Goal: Browse casually

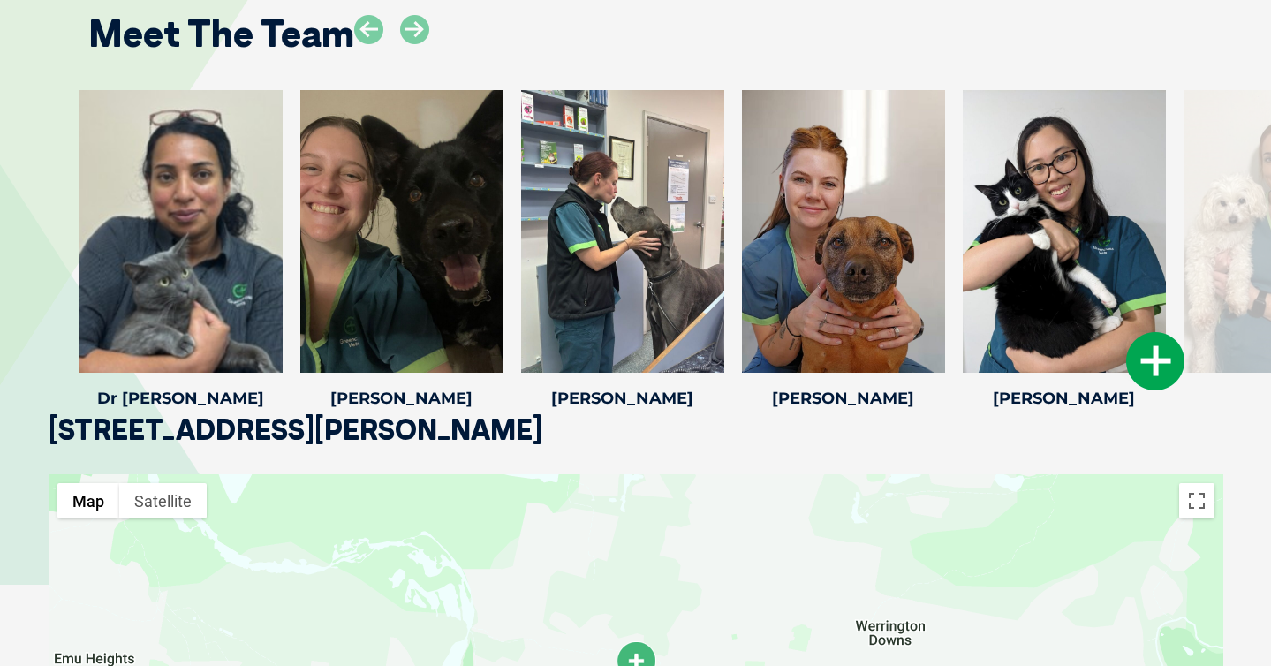
scroll to position [2717, 0]
click at [1155, 342] on icon at bounding box center [1155, 360] width 58 height 58
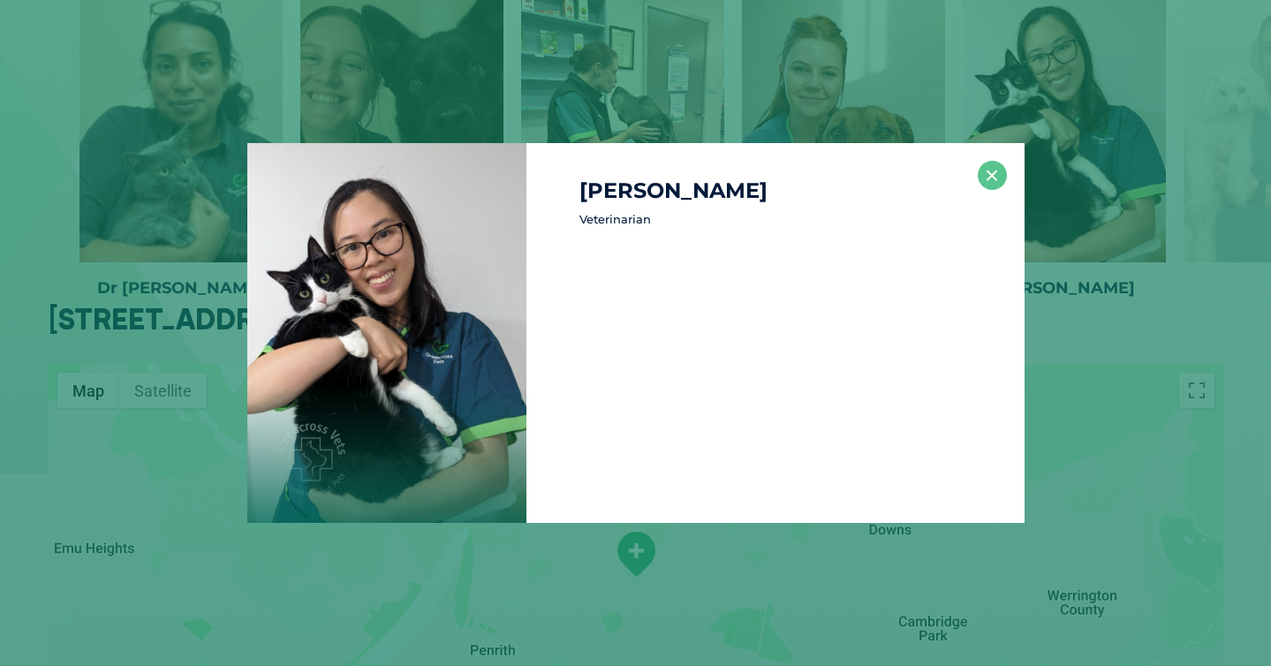
scroll to position [2828, 0]
click at [998, 174] on button "×" at bounding box center [992, 175] width 29 height 29
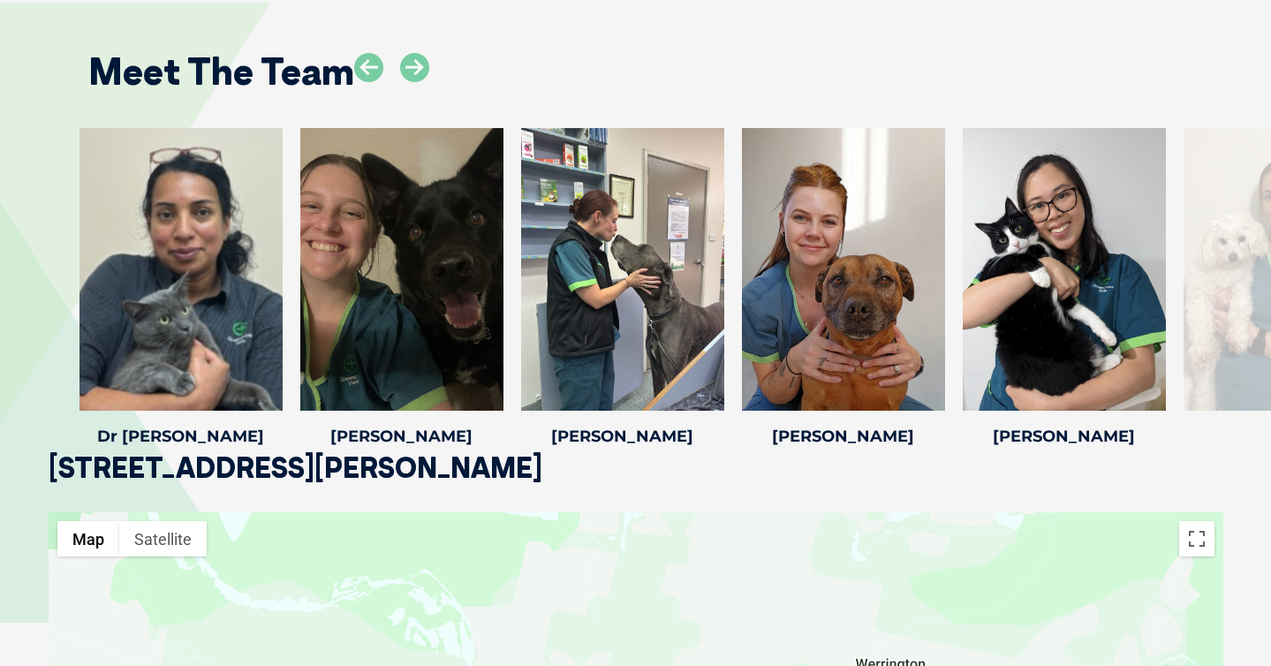
scroll to position [2652, 0]
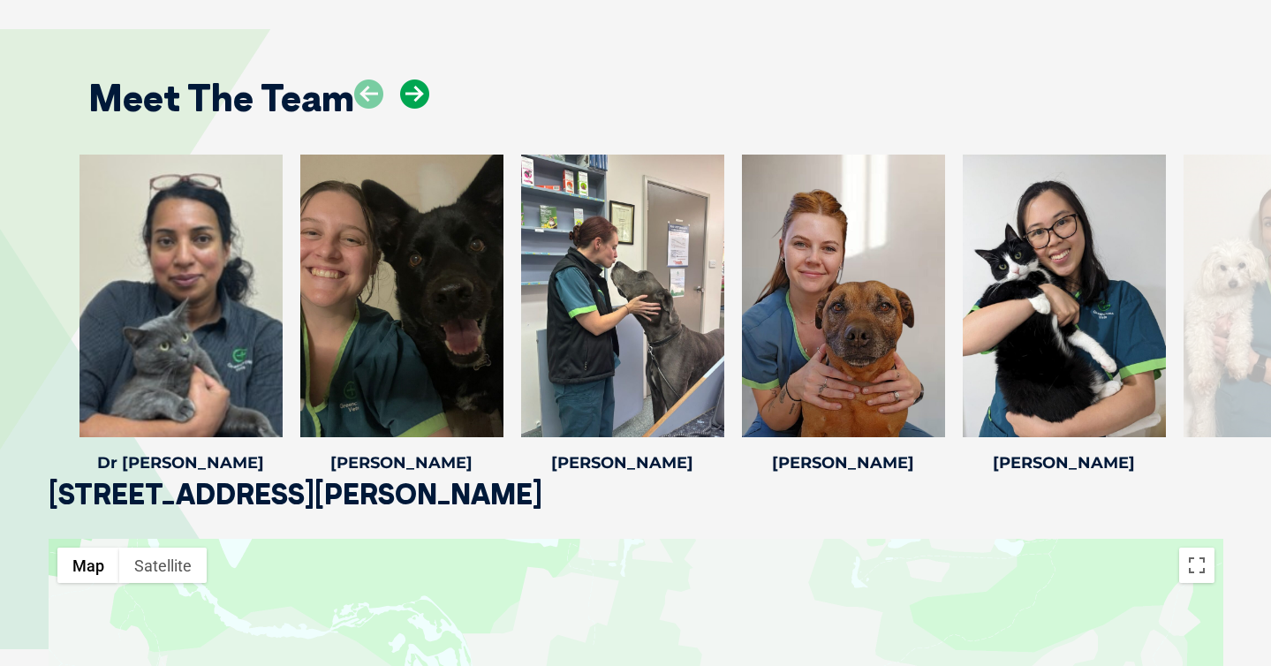
click at [418, 80] on icon at bounding box center [414, 94] width 29 height 29
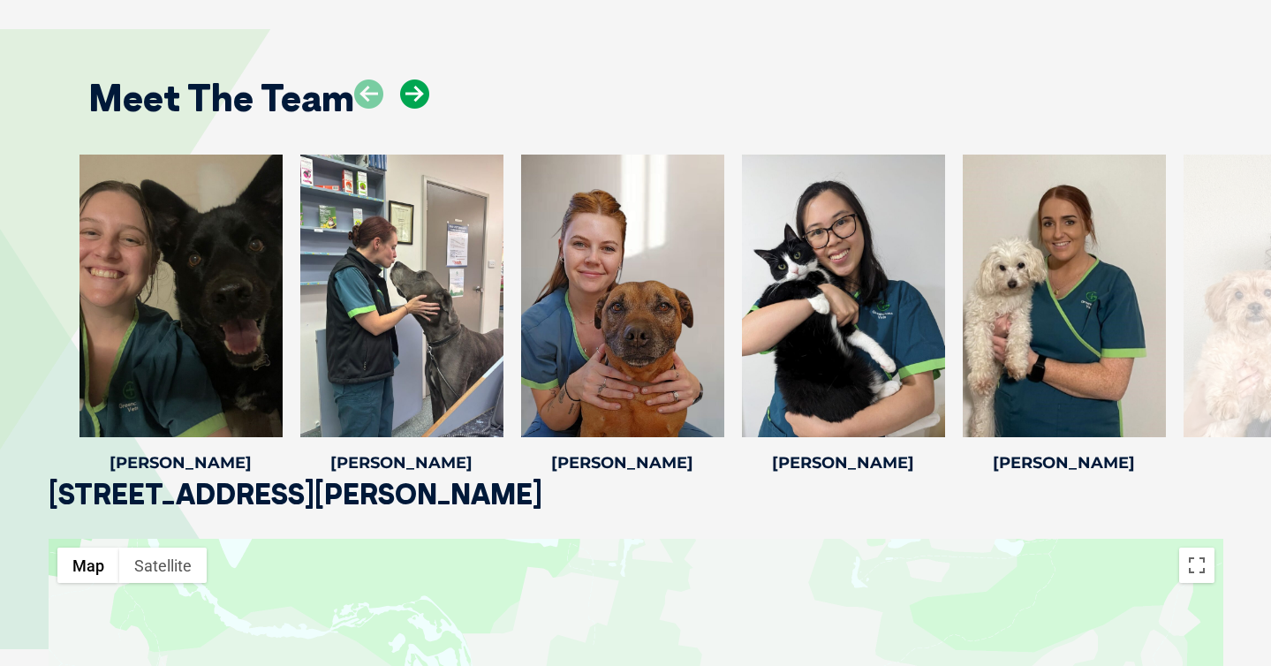
click at [418, 80] on icon at bounding box center [414, 94] width 29 height 29
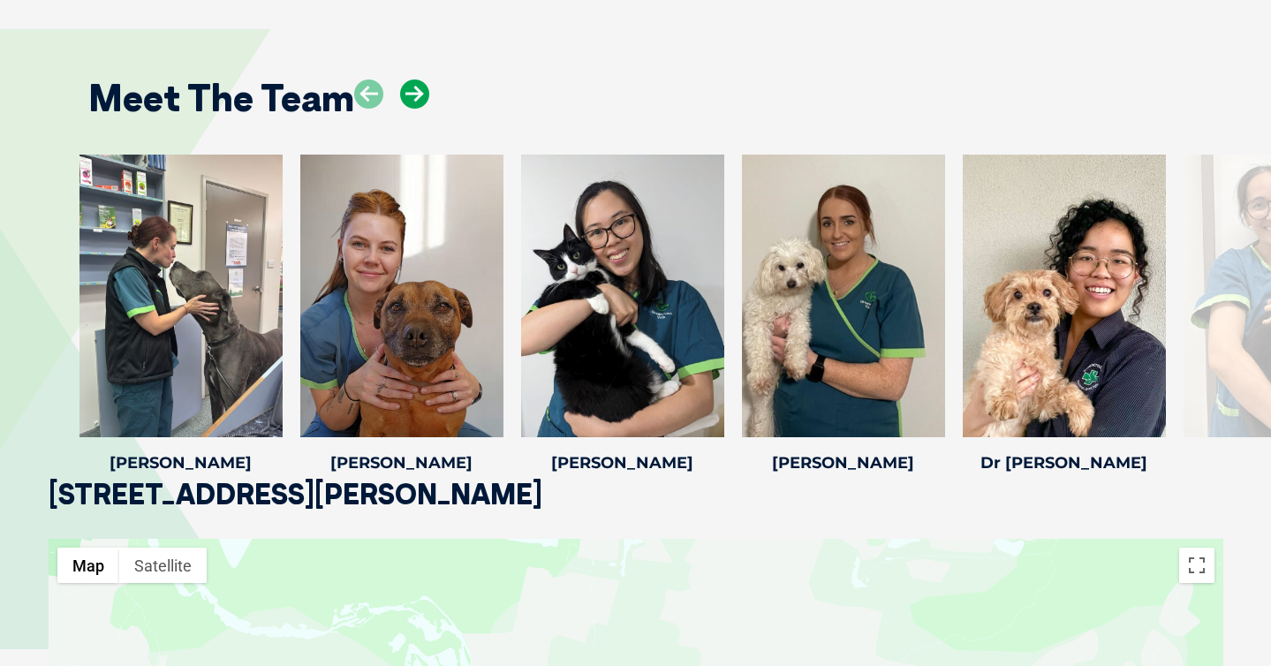
click at [418, 80] on icon at bounding box center [414, 94] width 29 height 29
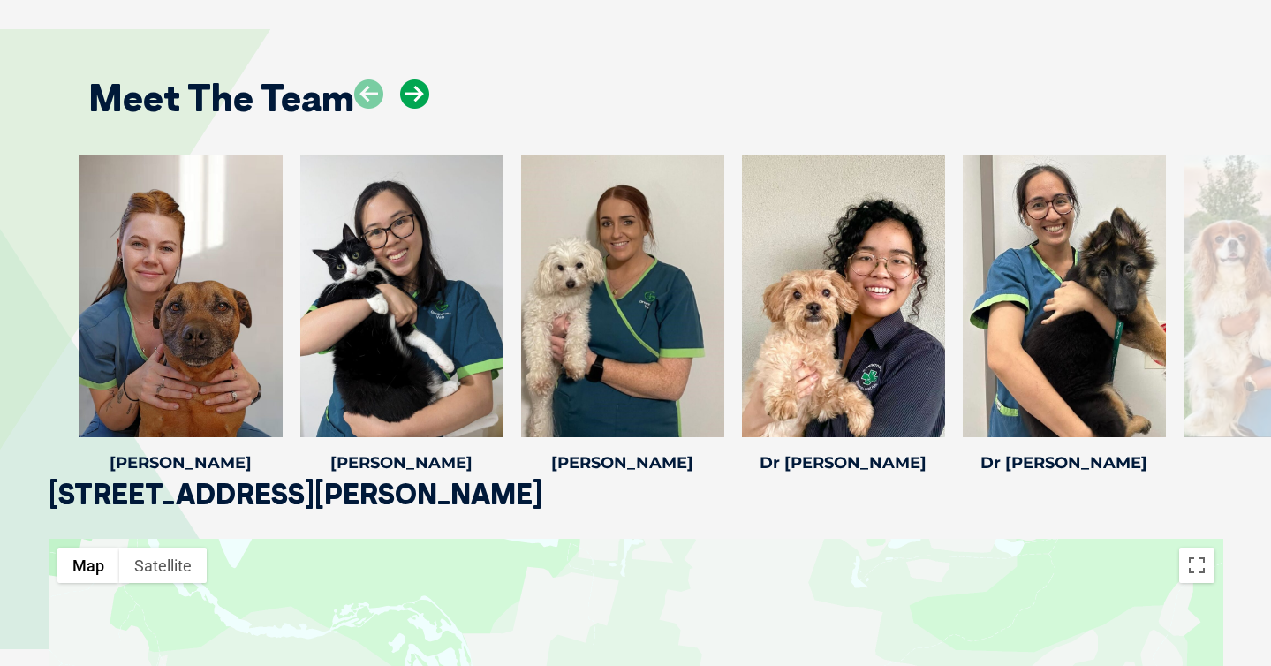
click at [418, 80] on icon at bounding box center [414, 94] width 29 height 29
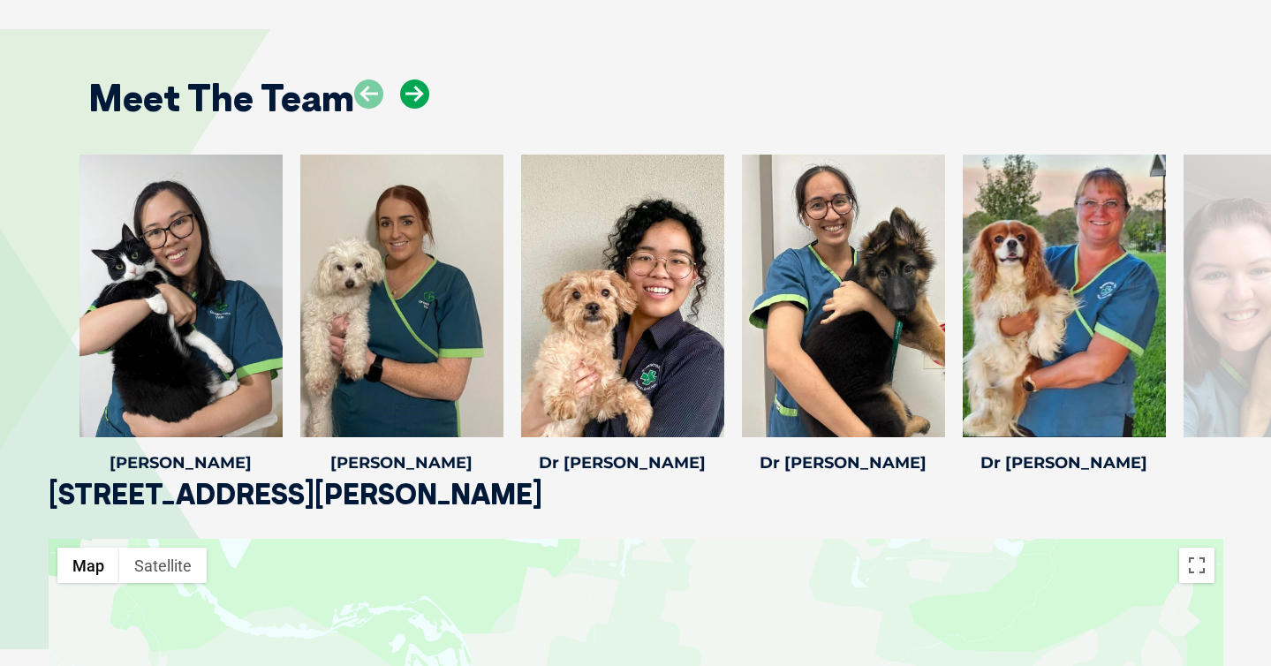
click at [418, 80] on icon at bounding box center [414, 94] width 29 height 29
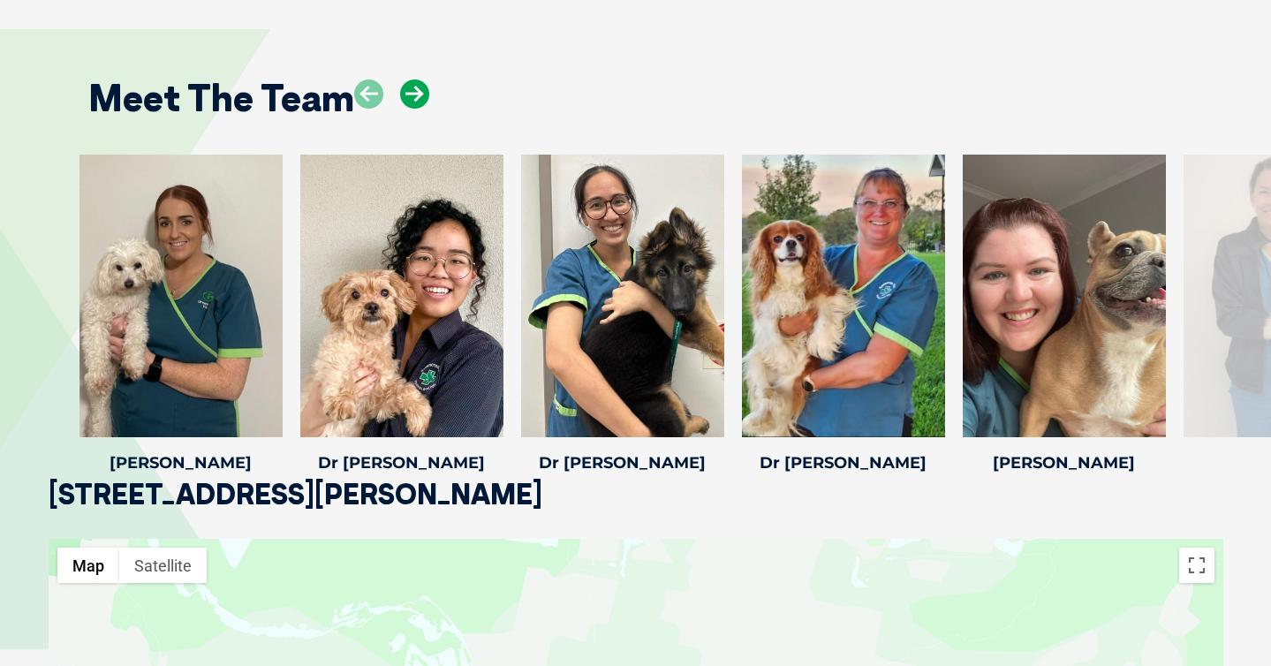
click at [418, 80] on icon at bounding box center [414, 94] width 29 height 29
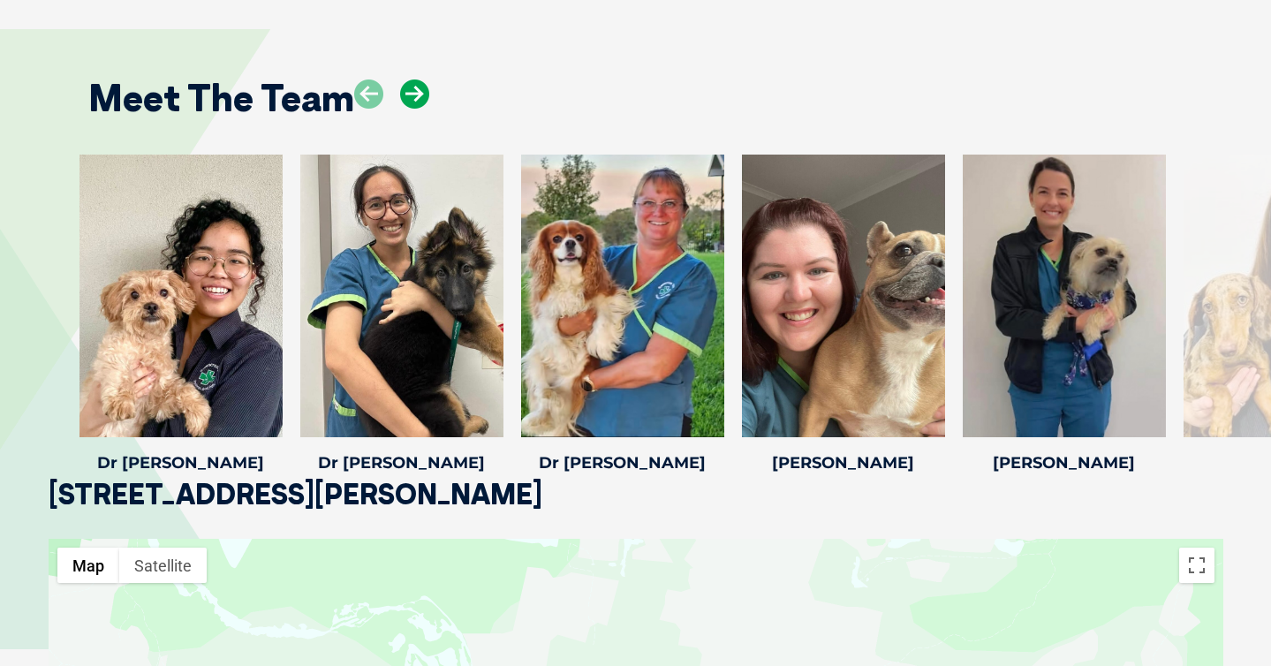
click at [418, 80] on icon at bounding box center [414, 94] width 29 height 29
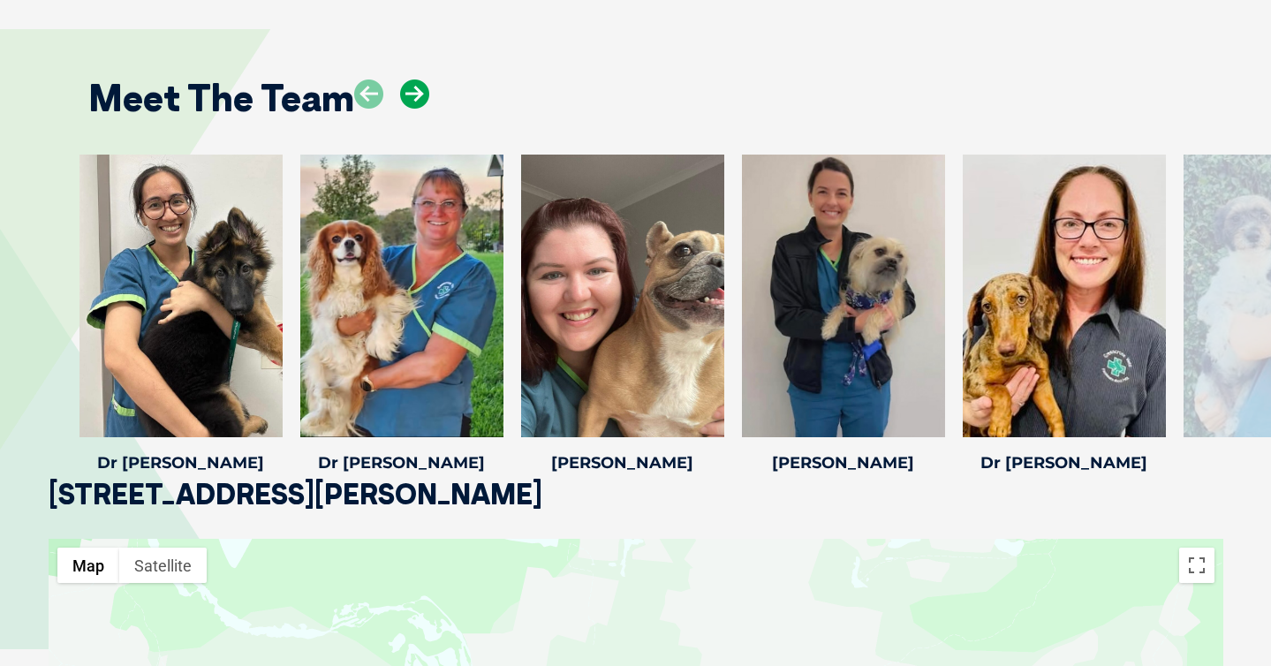
click at [418, 80] on icon at bounding box center [414, 94] width 29 height 29
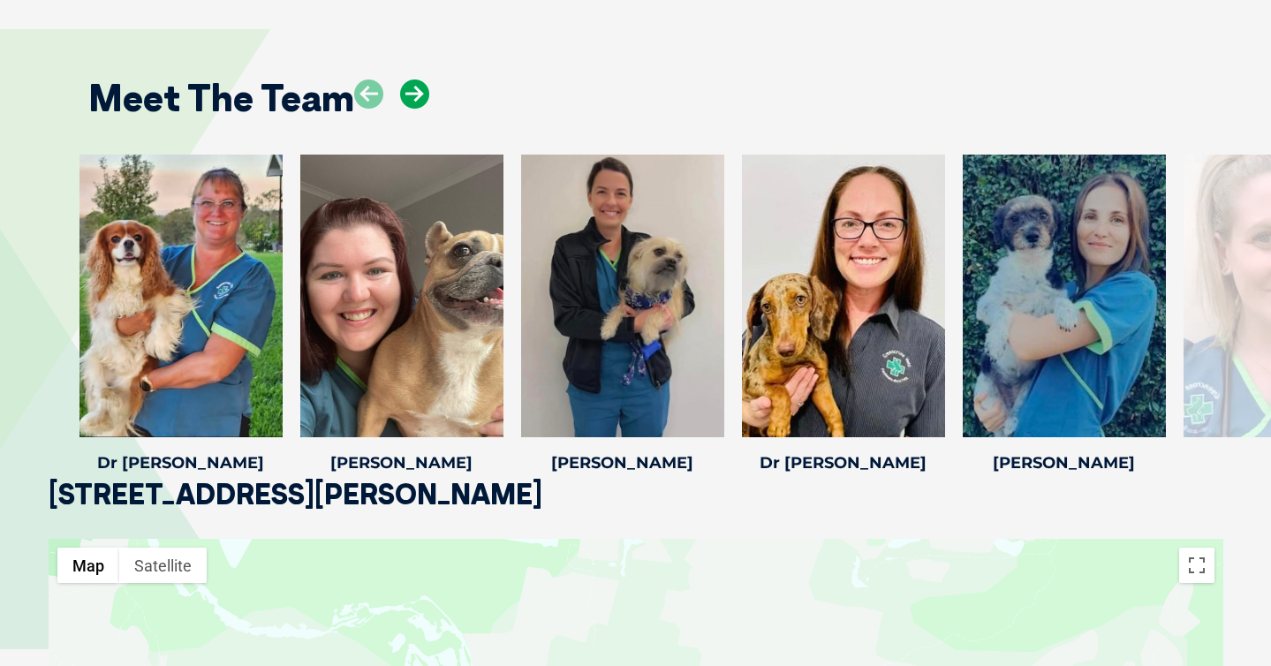
click at [418, 80] on icon at bounding box center [414, 94] width 29 height 29
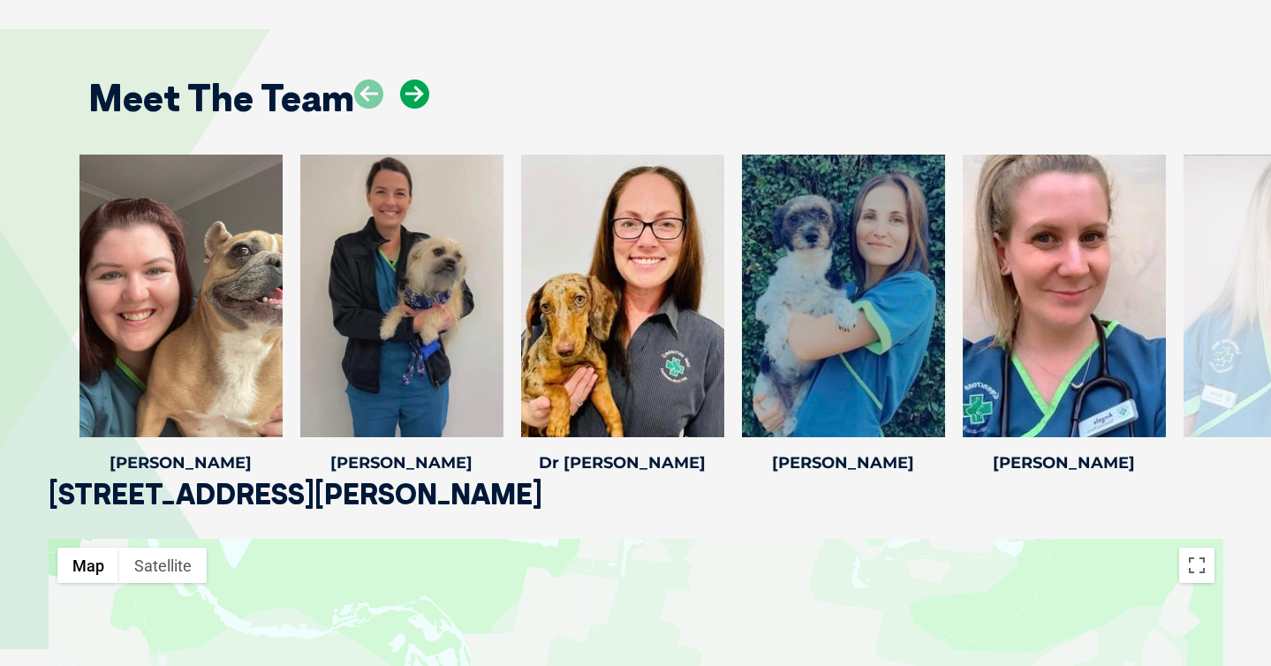
click at [418, 80] on icon at bounding box center [414, 94] width 29 height 29
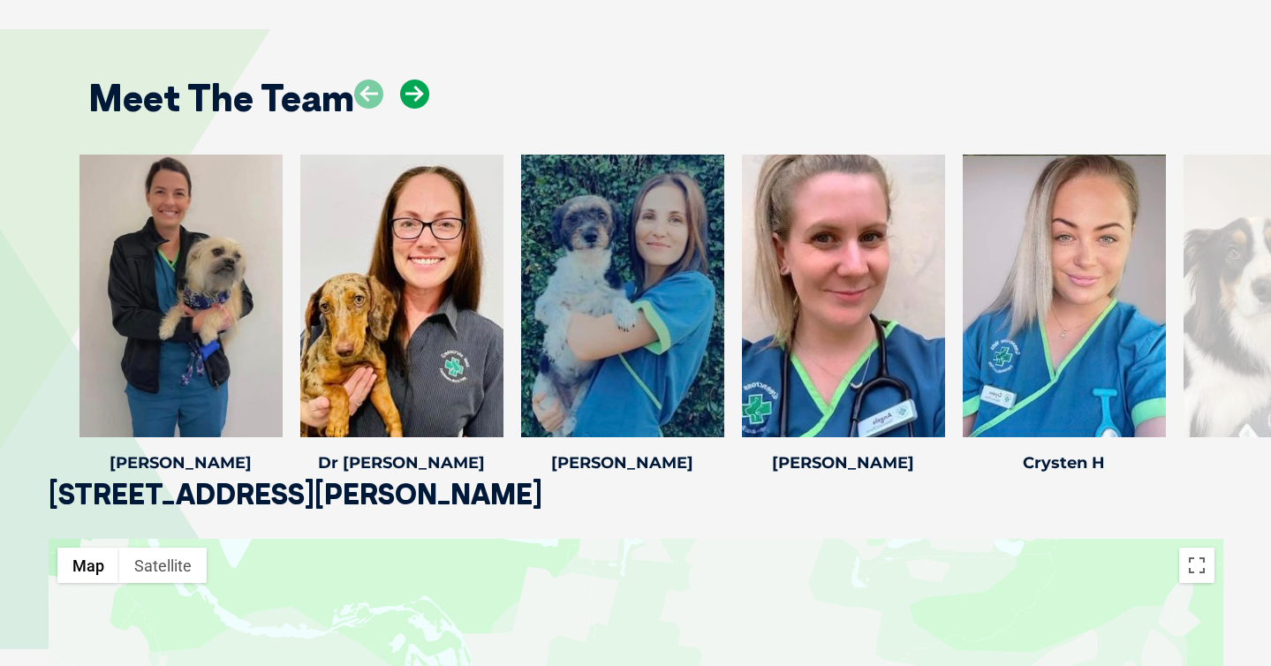
click at [418, 80] on icon at bounding box center [414, 94] width 29 height 29
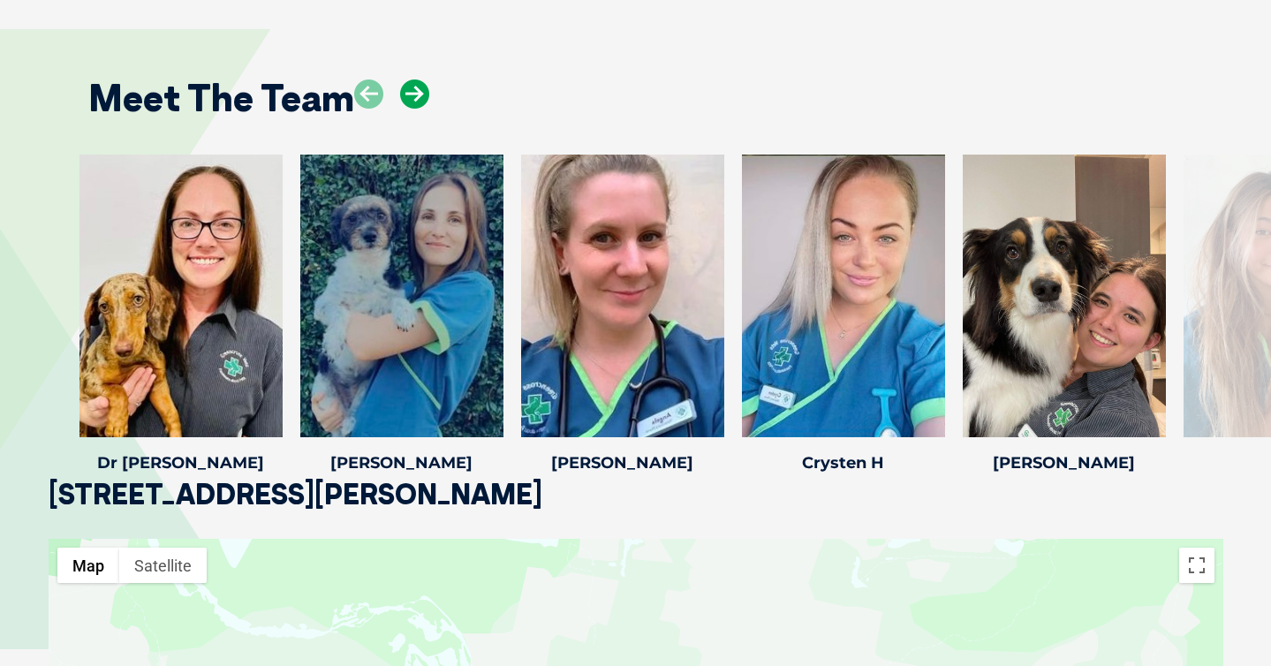
click at [418, 80] on icon at bounding box center [414, 94] width 29 height 29
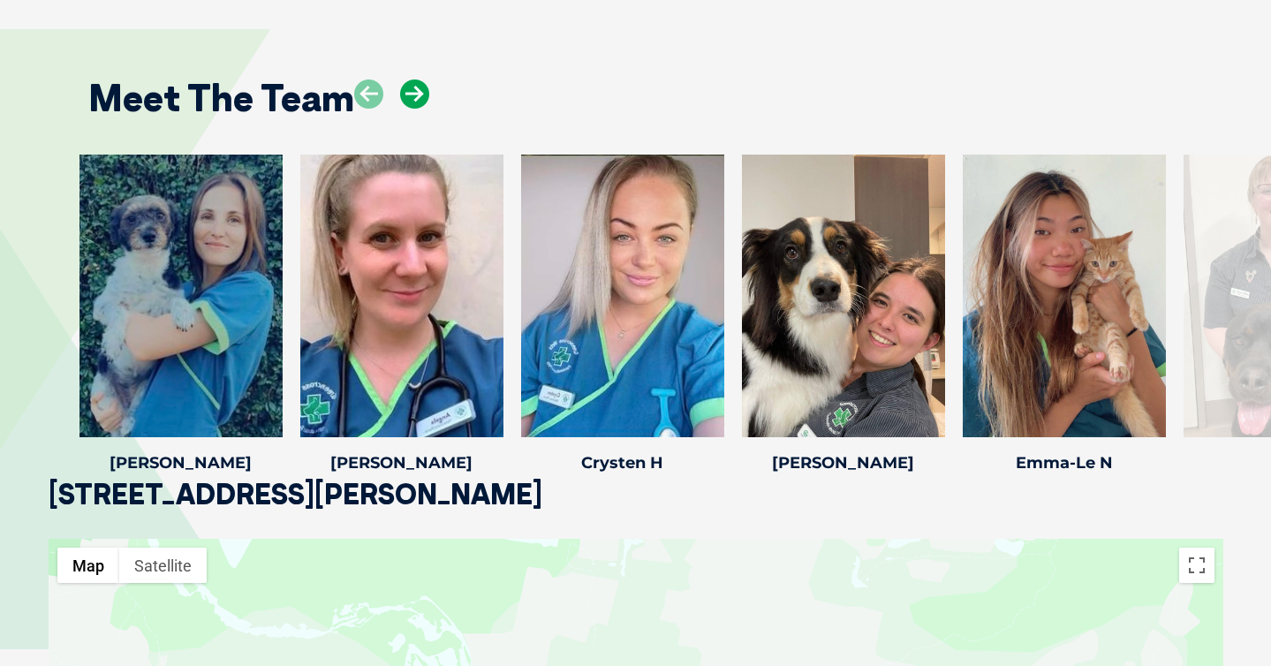
click at [418, 80] on icon at bounding box center [414, 94] width 29 height 29
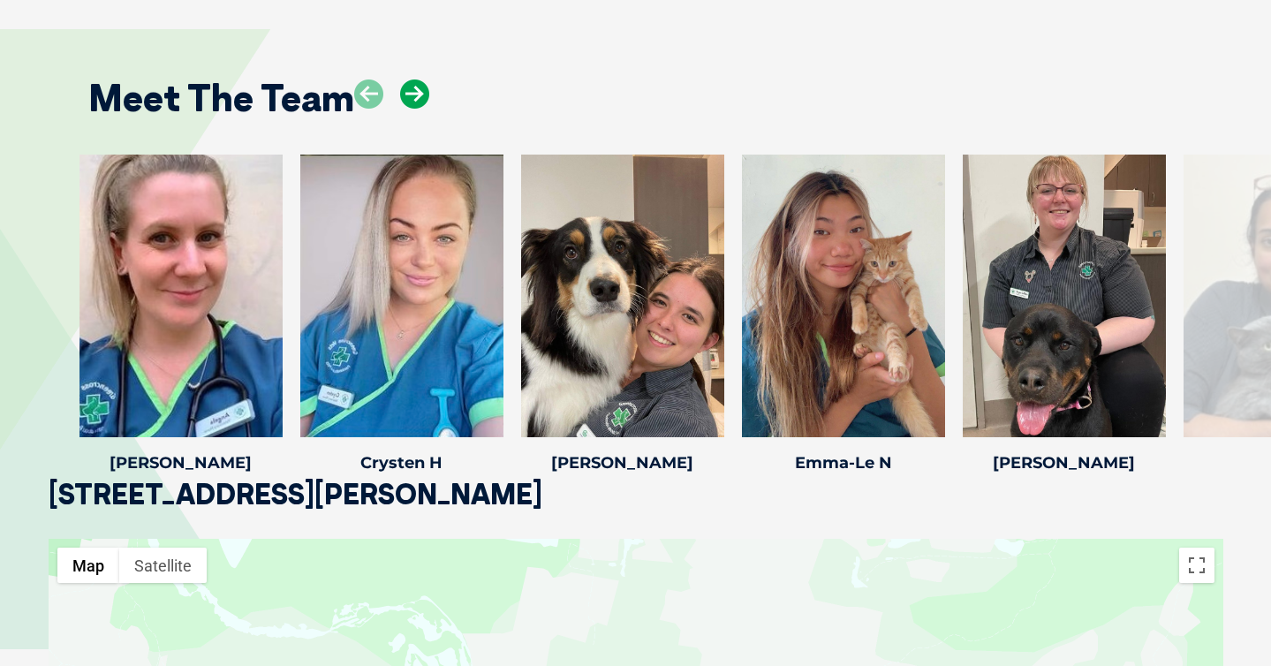
click at [418, 80] on icon at bounding box center [414, 94] width 29 height 29
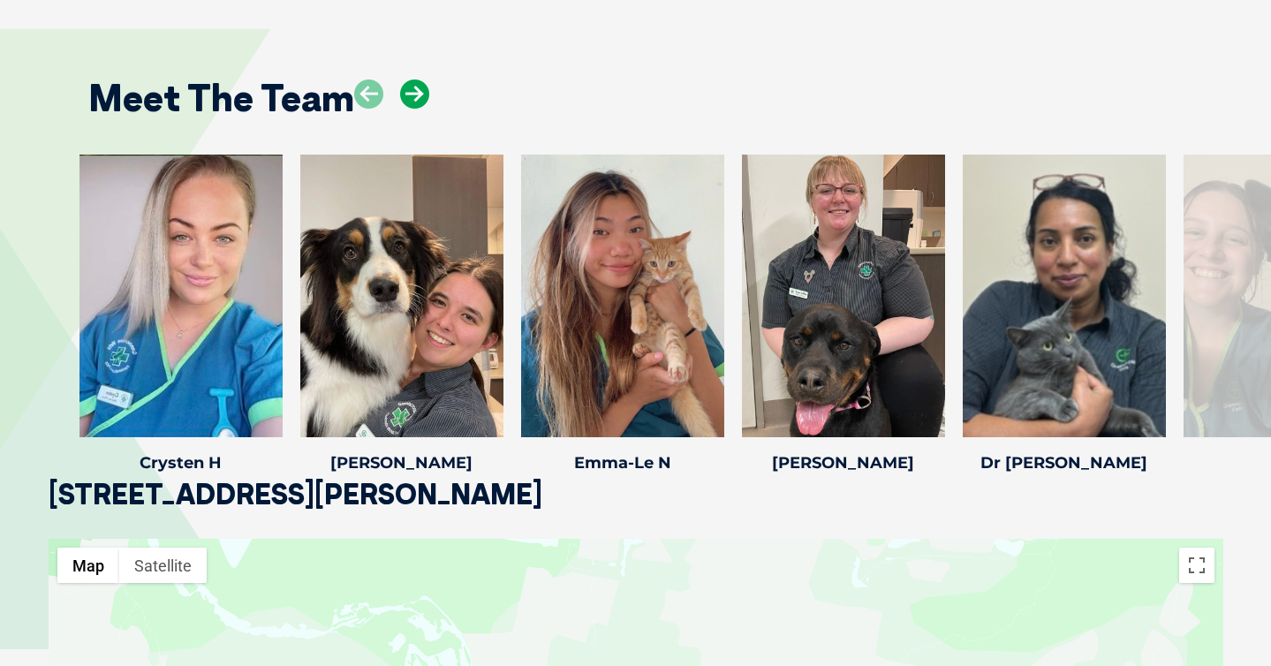
click at [418, 80] on icon at bounding box center [414, 94] width 29 height 29
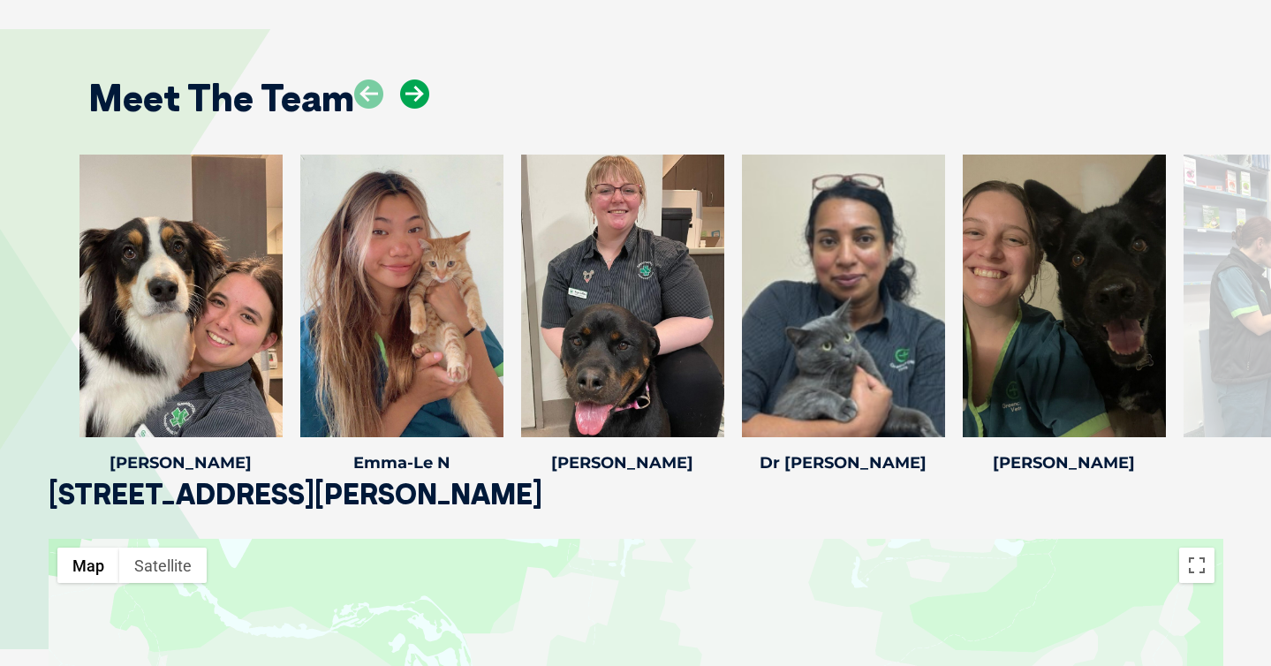
click at [418, 80] on icon at bounding box center [414, 94] width 29 height 29
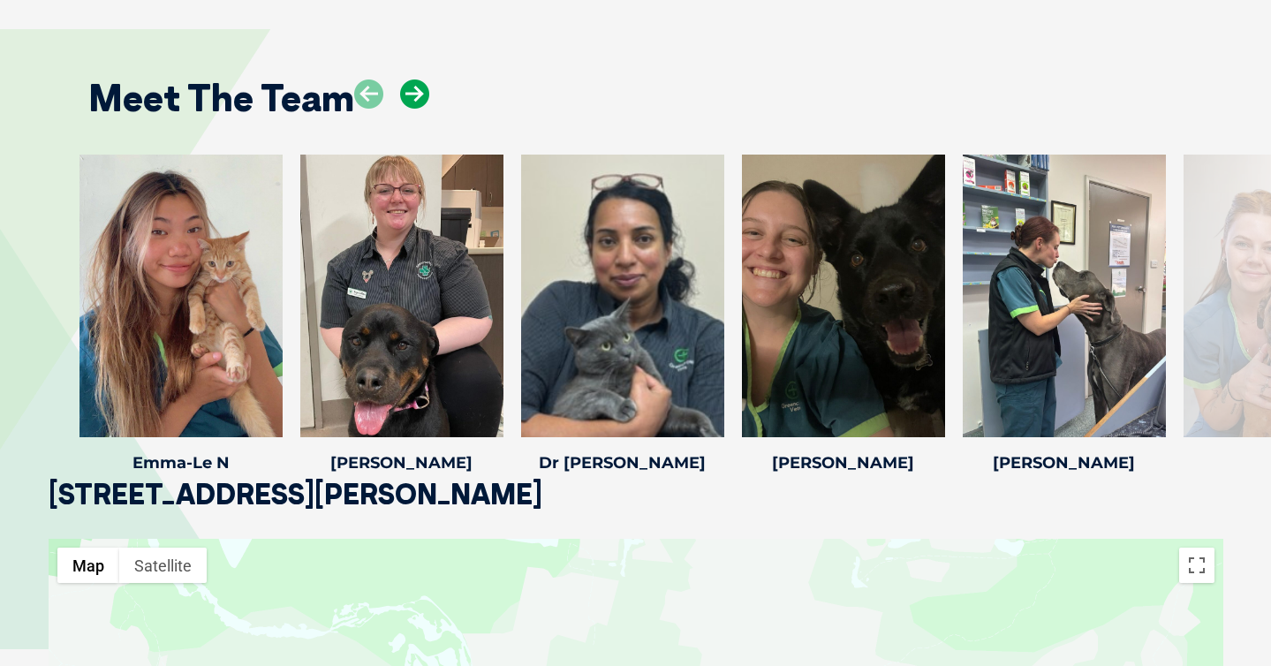
click at [418, 80] on icon at bounding box center [414, 94] width 29 height 29
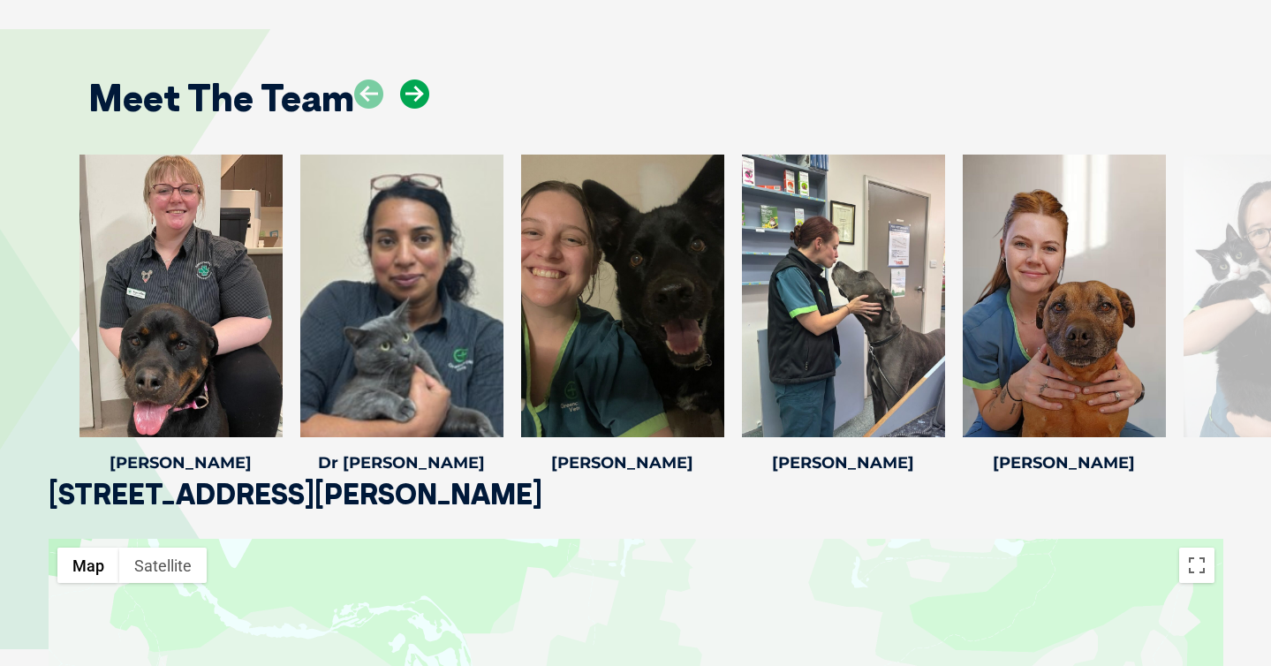
click at [418, 80] on icon at bounding box center [414, 94] width 29 height 29
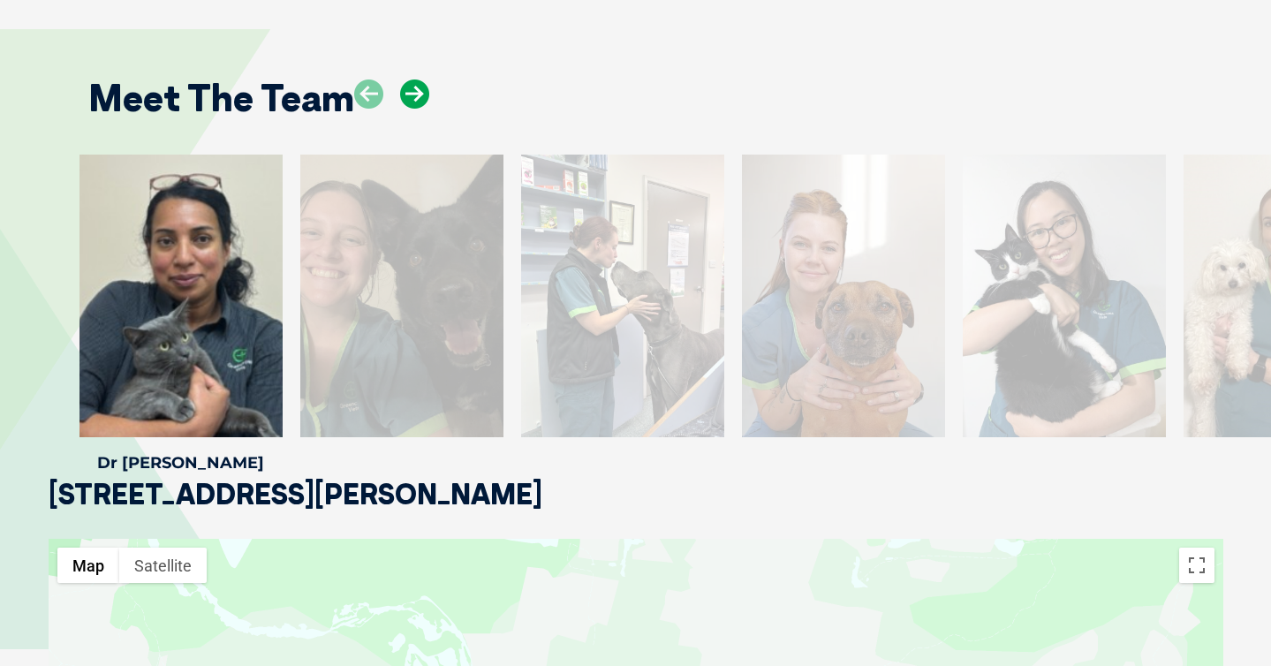
click at [418, 80] on icon at bounding box center [414, 94] width 29 height 29
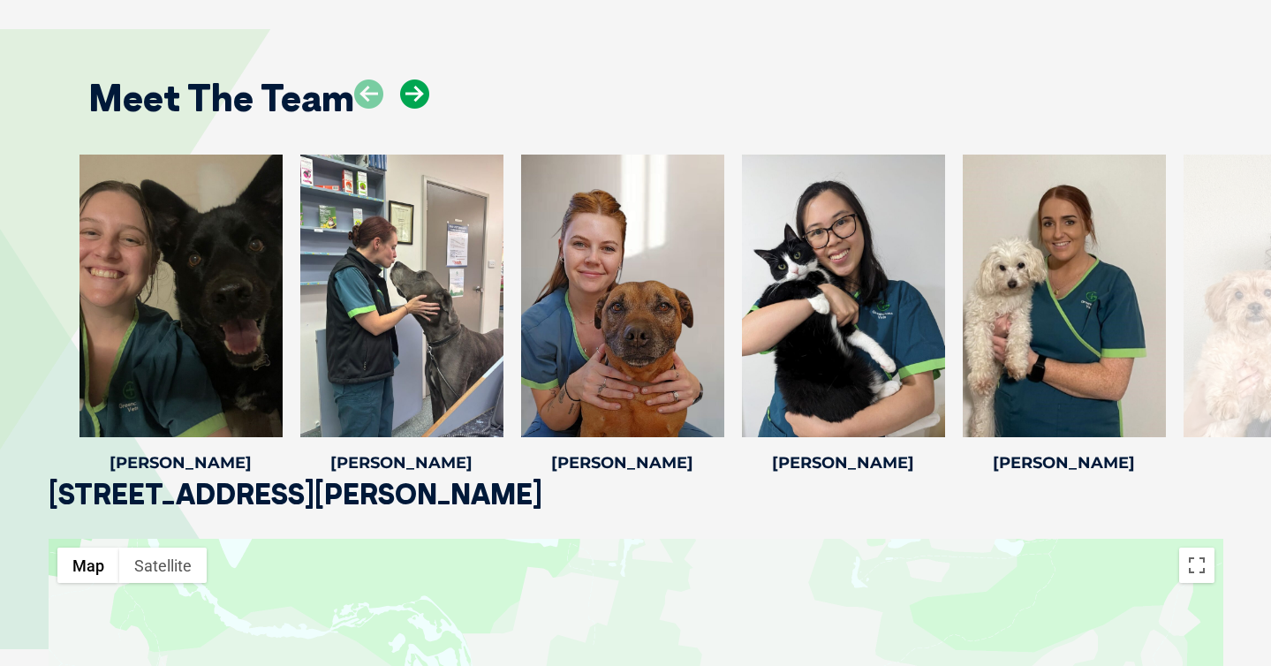
click at [423, 80] on icon at bounding box center [414, 94] width 29 height 29
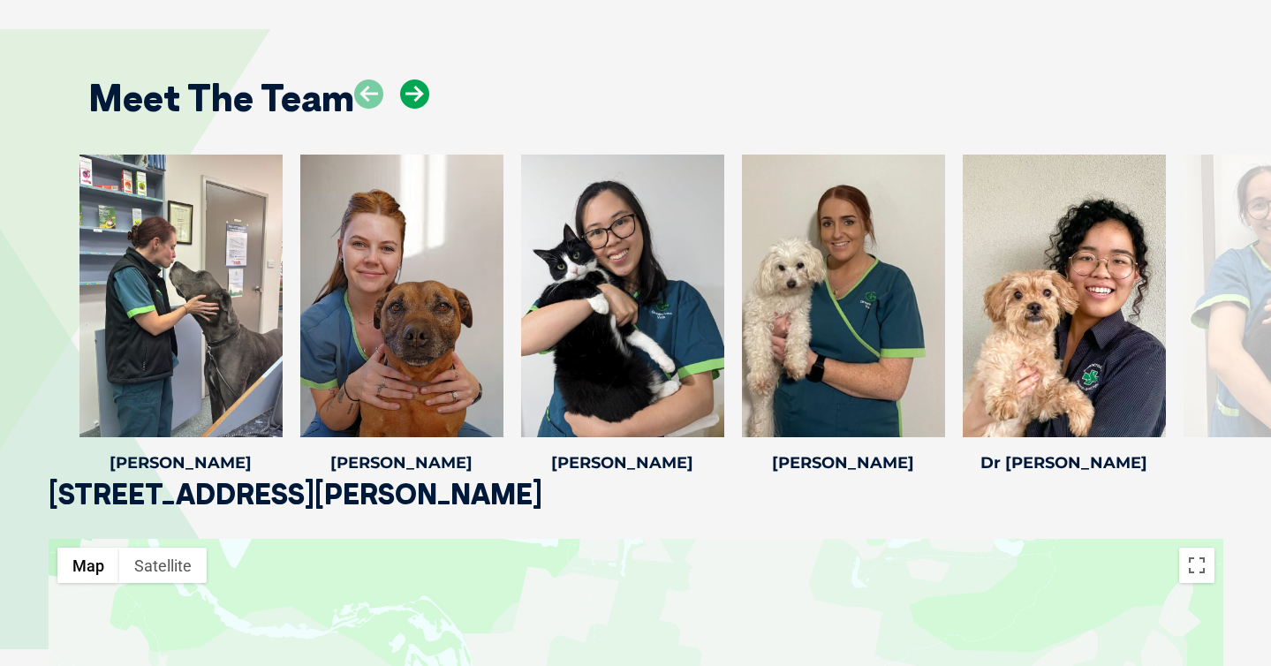
click at [423, 80] on icon at bounding box center [414, 94] width 29 height 29
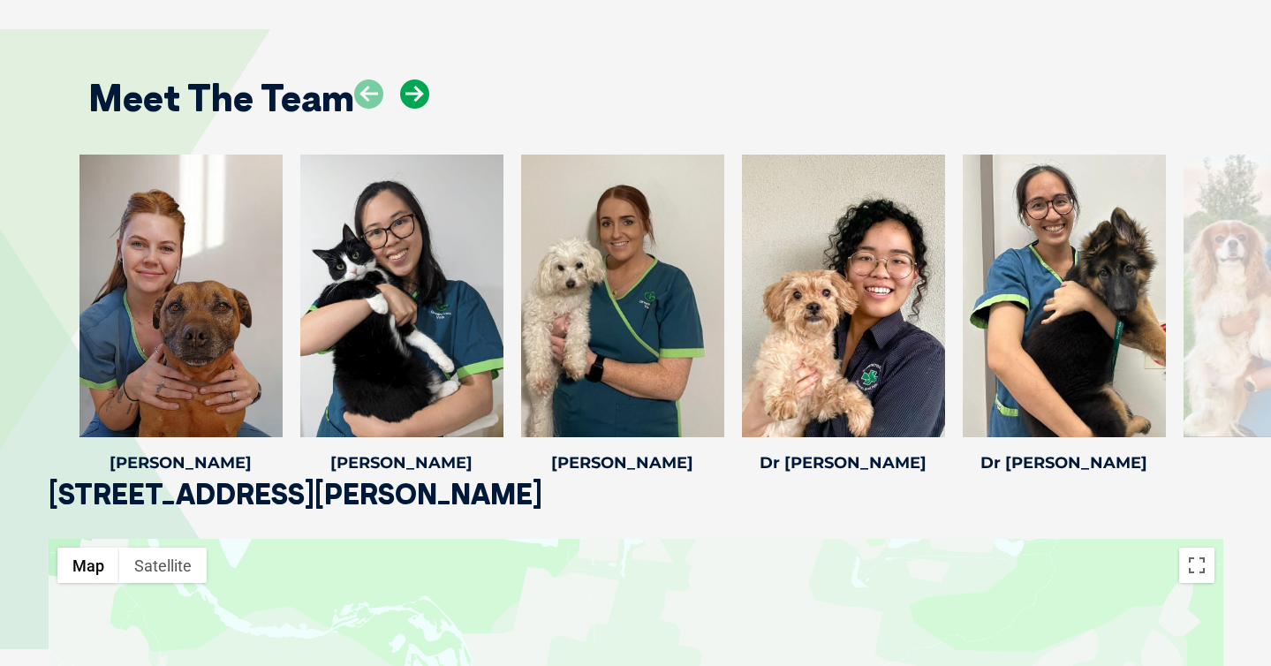
click at [423, 80] on icon at bounding box center [414, 94] width 29 height 29
